Goal: Information Seeking & Learning: Learn about a topic

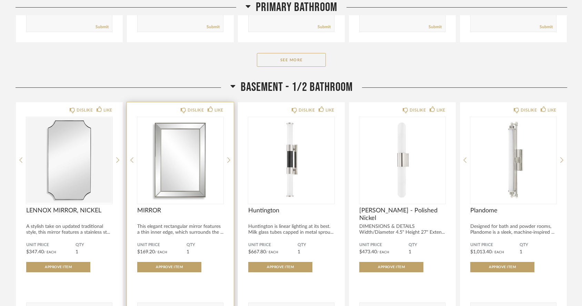
scroll to position [2595, 0]
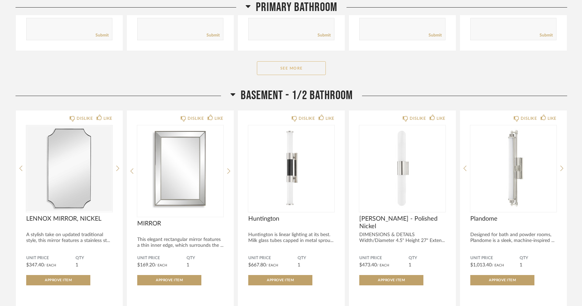
click at [278, 61] on button "See More" at bounding box center [291, 68] width 69 height 14
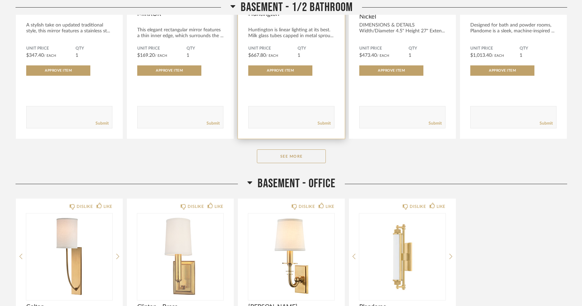
scroll to position [3833, 0]
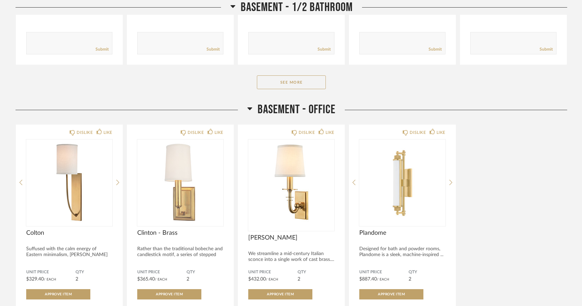
click at [249, 108] on icon at bounding box center [249, 109] width 5 height 3
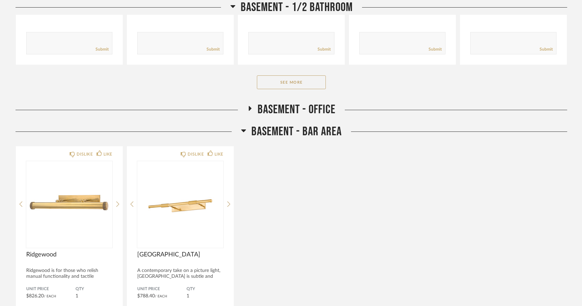
click at [242, 130] on icon at bounding box center [243, 131] width 5 height 3
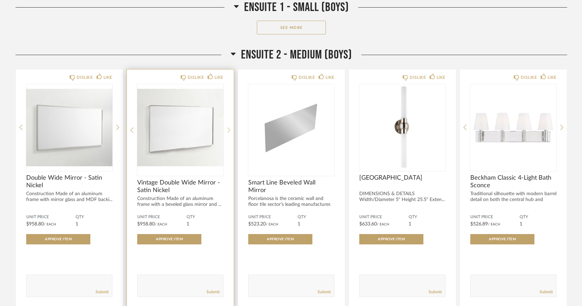
scroll to position [4232, 0]
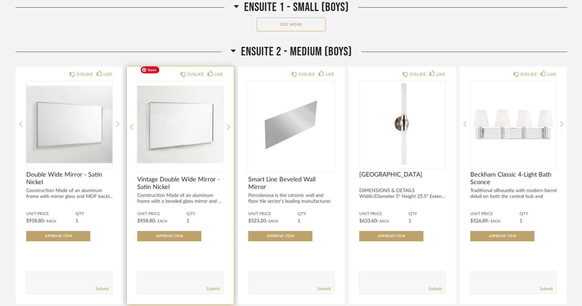
click at [187, 121] on img "0" at bounding box center [180, 124] width 86 height 86
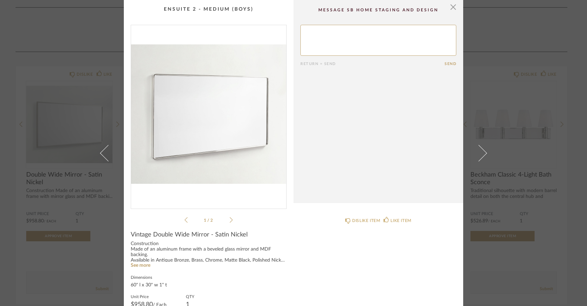
scroll to position [10, 0]
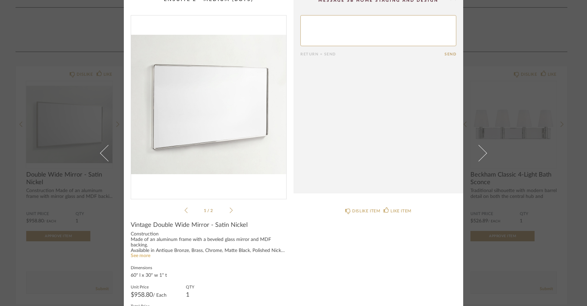
click at [141, 258] on link "See more" at bounding box center [141, 256] width 20 height 5
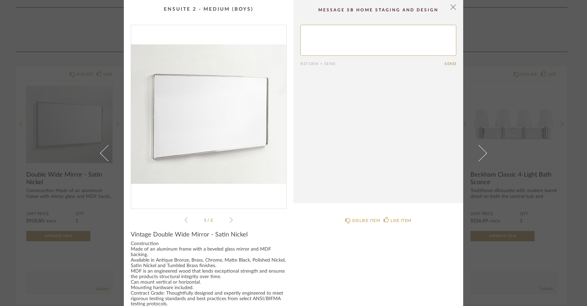
scroll to position [0, 0]
click at [451, 8] on span "button" at bounding box center [453, 7] width 14 height 14
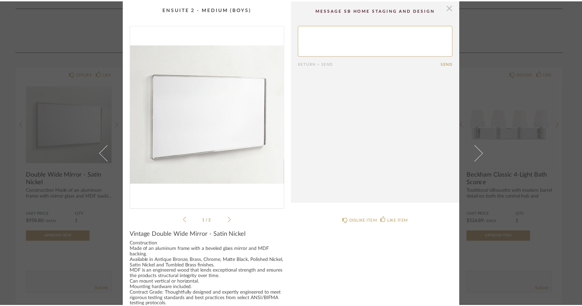
scroll to position [4232, 0]
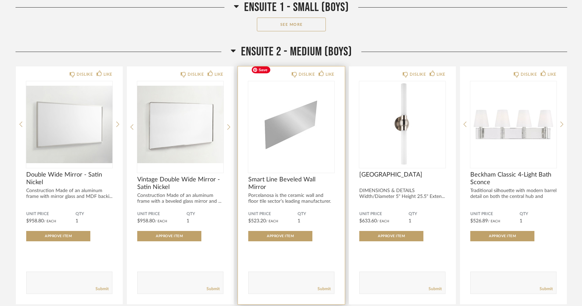
click at [285, 118] on img "0" at bounding box center [291, 124] width 86 height 86
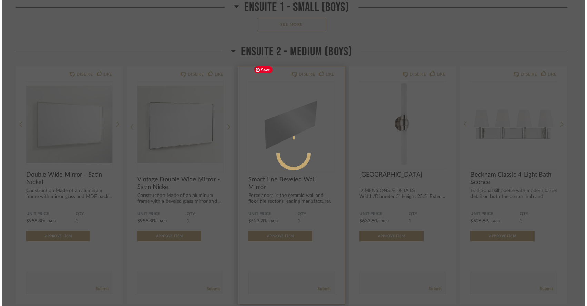
scroll to position [0, 0]
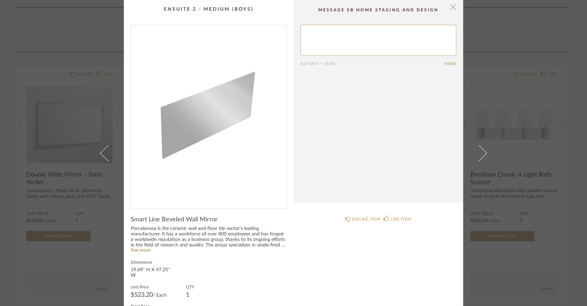
click at [447, 11] on span "button" at bounding box center [453, 7] width 14 height 14
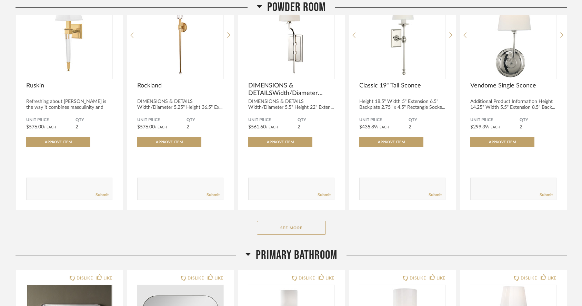
scroll to position [2187, 0]
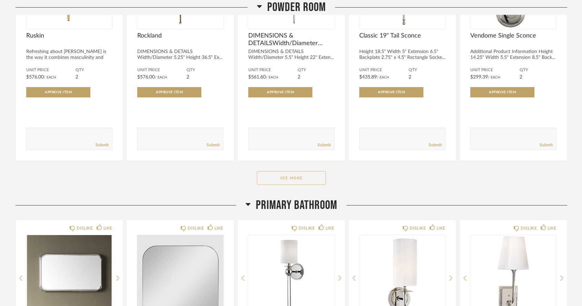
click at [275, 171] on button "See More" at bounding box center [291, 178] width 69 height 14
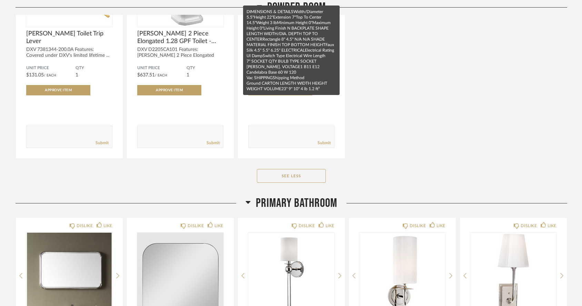
scroll to position [2984, 0]
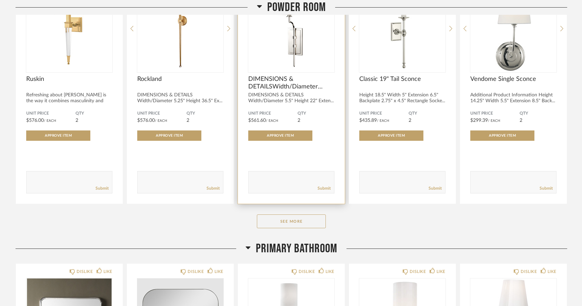
scroll to position [2158, 0]
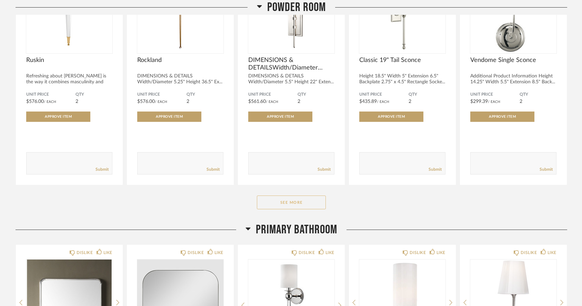
click at [288, 196] on button "See More" at bounding box center [291, 203] width 69 height 14
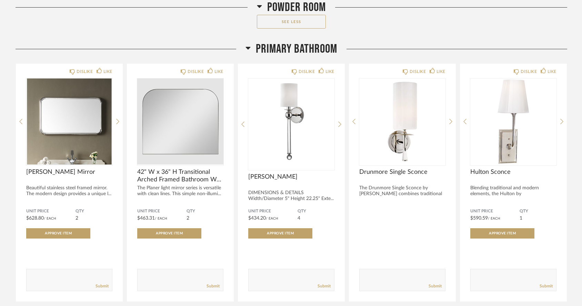
scroll to position [3056, 0]
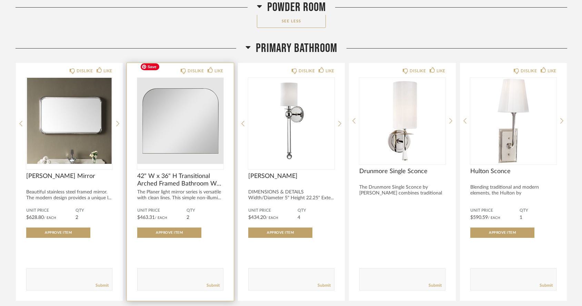
click at [177, 127] on img "0" at bounding box center [180, 121] width 86 height 86
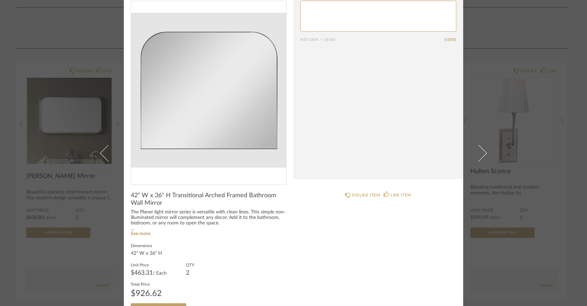
scroll to position [23, 0]
click at [145, 236] on link "See more" at bounding box center [141, 235] width 20 height 5
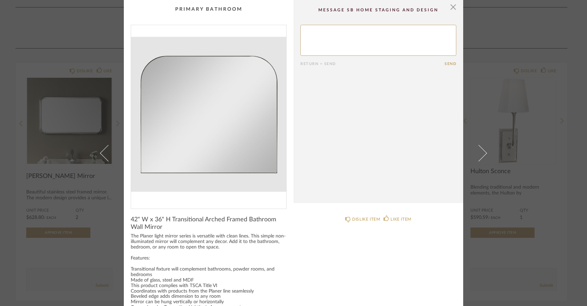
scroll to position [0, 0]
drag, startPoint x: 128, startPoint y: 220, endPoint x: 164, endPoint y: 228, distance: 37.1
click at [164, 228] on span "42" W x 36" H Transitional Arched Framed Bathroom Wall Mirror" at bounding box center [209, 223] width 156 height 15
copy span "42" W x 36" H Transitional Arched Framed Bathroom Wall Mirror"
click at [454, 6] on span "button" at bounding box center [453, 7] width 14 height 14
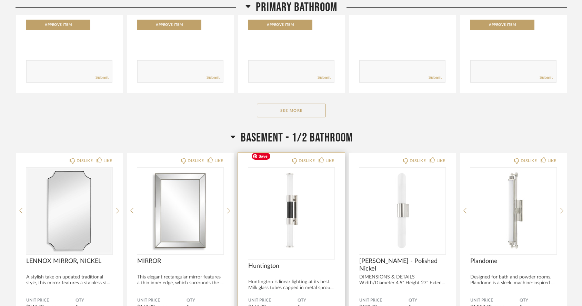
scroll to position [3265, 0]
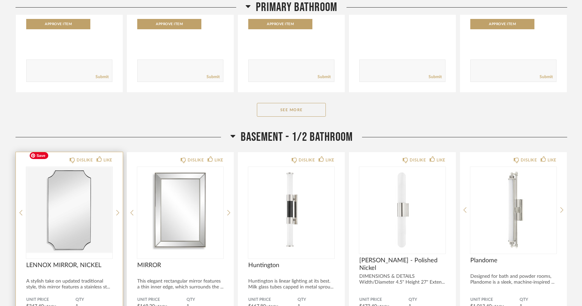
click at [78, 201] on img "0" at bounding box center [69, 210] width 86 height 86
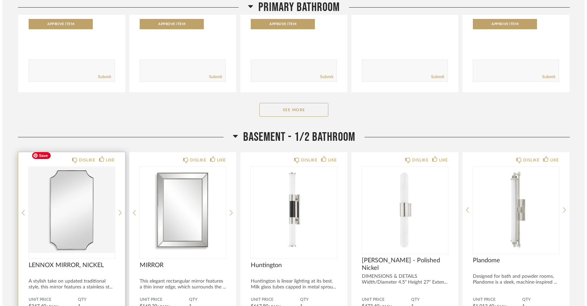
scroll to position [0, 0]
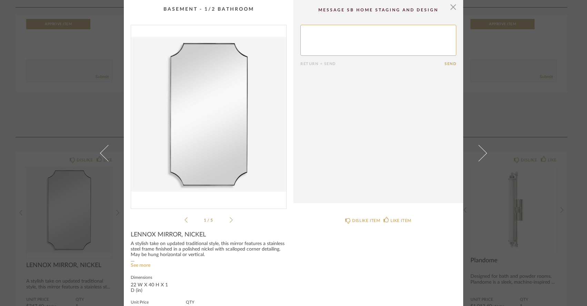
click at [142, 267] on link "See more" at bounding box center [141, 265] width 20 height 5
click at [449, 7] on span "button" at bounding box center [453, 7] width 14 height 14
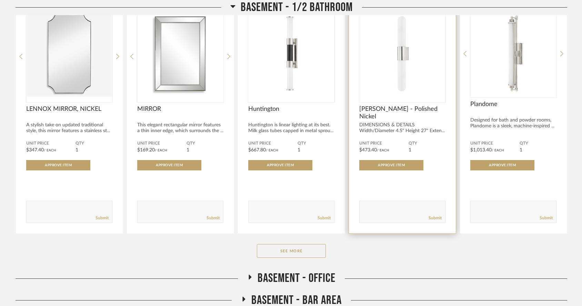
scroll to position [3422, 0]
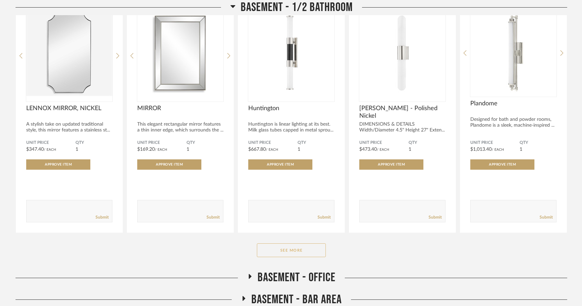
click at [309, 244] on button "See More" at bounding box center [291, 251] width 69 height 14
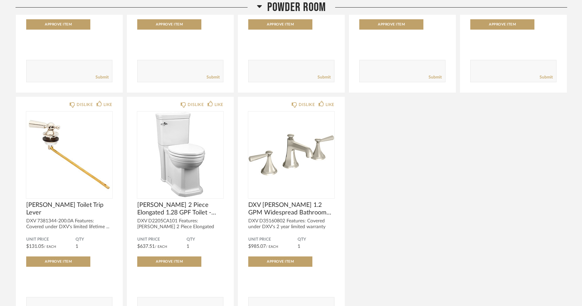
scroll to position [2715, 0]
